Goal: Information Seeking & Learning: Learn about a topic

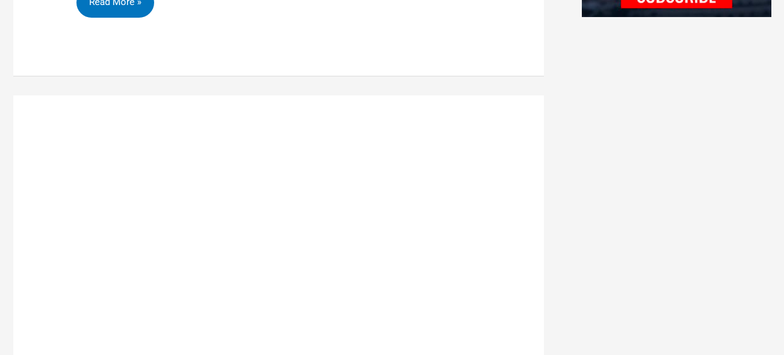
scroll to position [1313, 0]
